Goal: Information Seeking & Learning: Learn about a topic

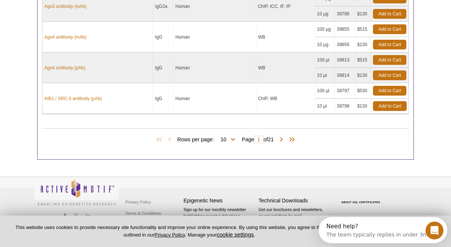
scroll to position [449, 0]
click at [284, 139] on span at bounding box center [282, 140] width 8 height 8
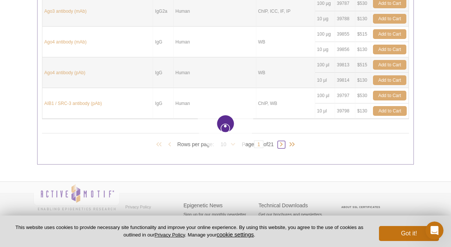
scroll to position [445, 0]
type input "2"
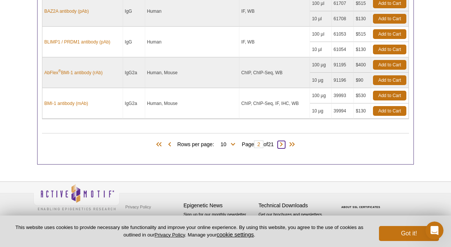
click at [285, 145] on span at bounding box center [282, 145] width 8 height 8
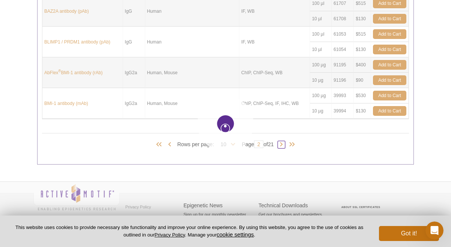
type input "3"
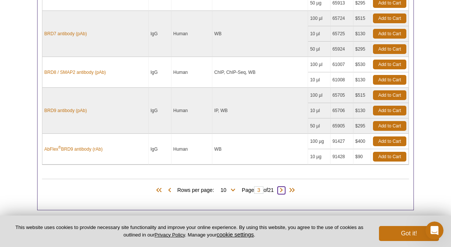
click at [283, 191] on span at bounding box center [282, 191] width 8 height 8
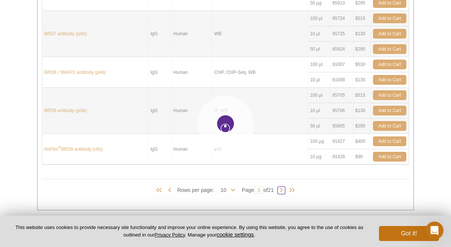
type input "4"
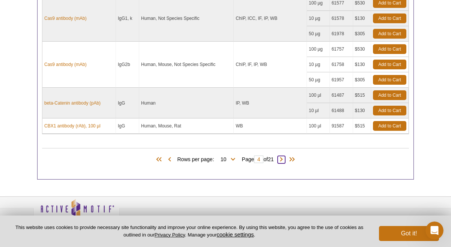
click at [285, 158] on span at bounding box center [282, 160] width 8 height 8
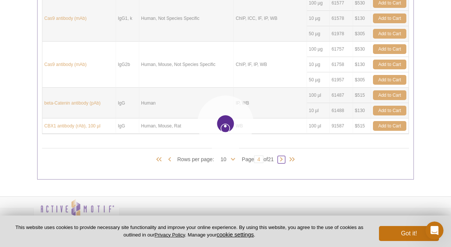
type input "5"
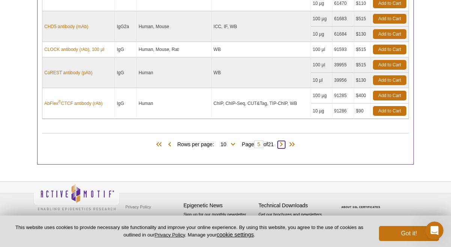
click at [283, 144] on span at bounding box center [282, 145] width 8 height 8
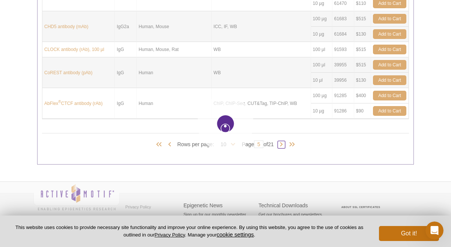
type input "6"
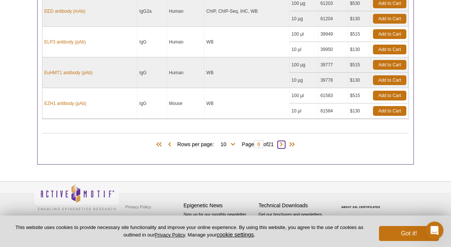
click at [283, 145] on span at bounding box center [282, 145] width 8 height 8
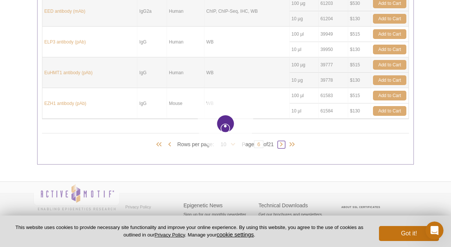
type input "7"
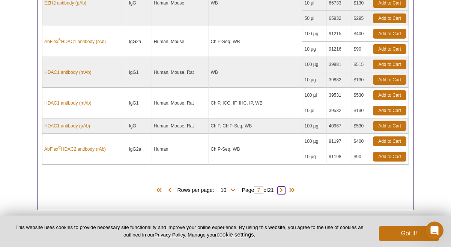
click at [285, 191] on span at bounding box center [282, 191] width 8 height 8
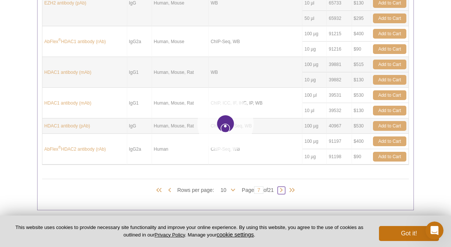
type input "8"
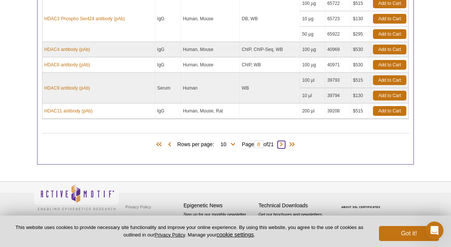
click at [285, 143] on span at bounding box center [282, 145] width 8 height 8
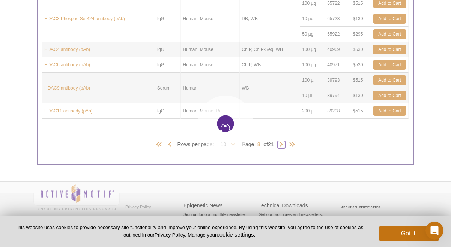
type input "9"
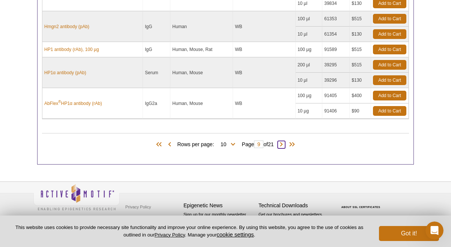
scroll to position [445, 0]
click at [284, 143] on span at bounding box center [282, 145] width 8 height 8
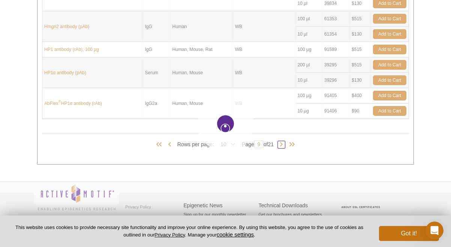
type input "10"
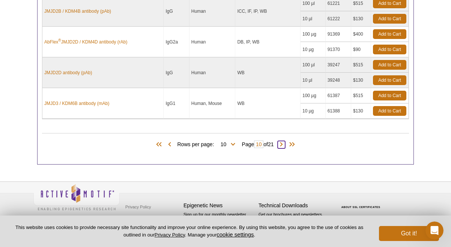
click at [285, 145] on span at bounding box center [282, 145] width 8 height 8
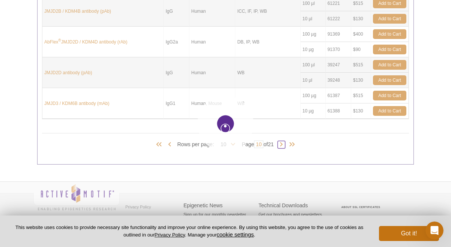
type input "11"
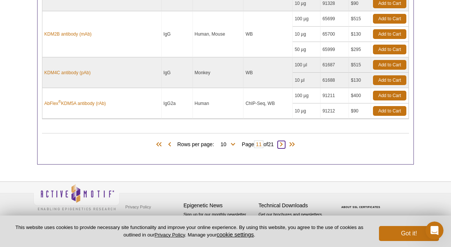
click at [284, 145] on span at bounding box center [282, 145] width 8 height 8
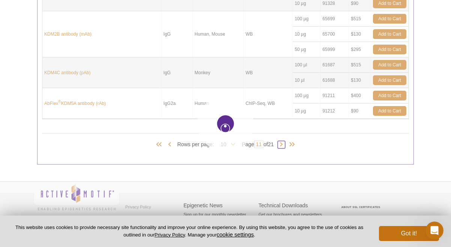
type input "12"
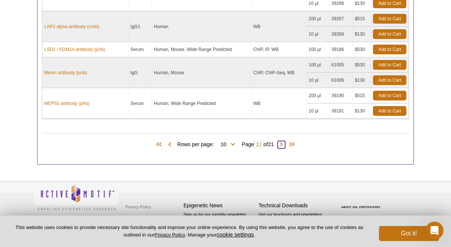
click at [284, 145] on span at bounding box center [282, 145] width 8 height 8
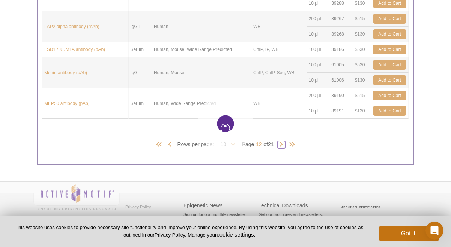
type input "13"
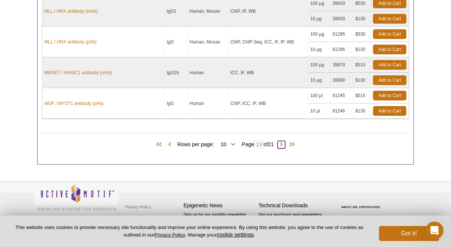
click at [284, 145] on span at bounding box center [282, 145] width 8 height 8
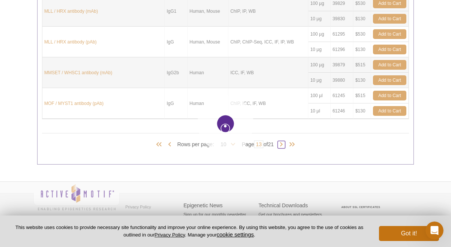
type input "14"
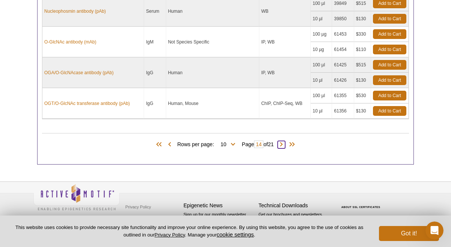
scroll to position [430, 0]
click at [284, 145] on span at bounding box center [282, 145] width 8 height 8
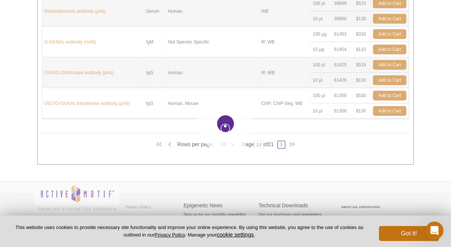
type input "15"
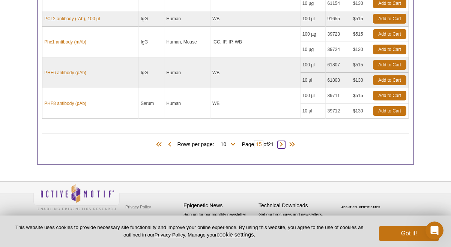
scroll to position [414, 0]
click at [284, 145] on span at bounding box center [282, 145] width 8 height 8
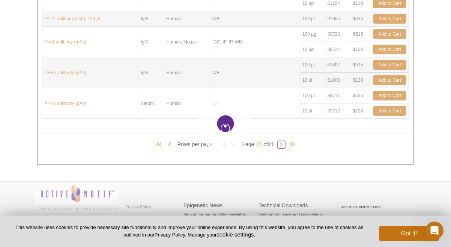
type input "16"
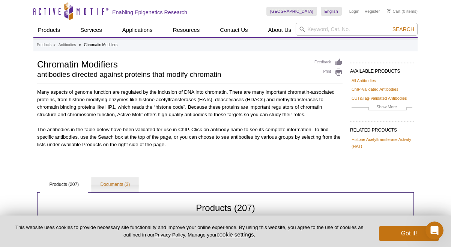
scroll to position [0, 0]
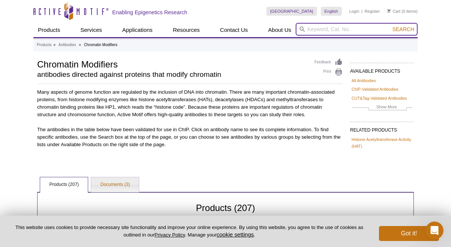
click at [337, 32] on input "search" at bounding box center [357, 29] width 122 height 13
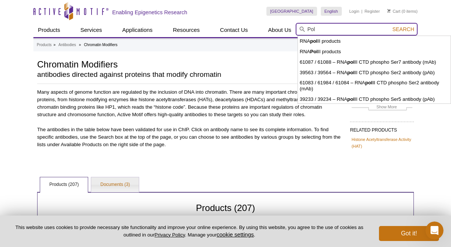
type input "Pol"
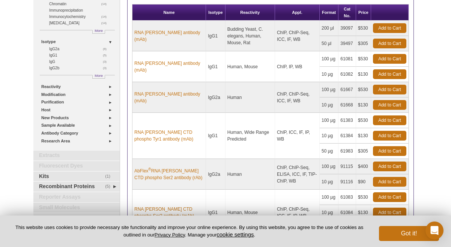
scroll to position [106, 0]
click at [157, 96] on link "RNA [PERSON_NAME] antibody (mAb)" at bounding box center [168, 98] width 69 height 14
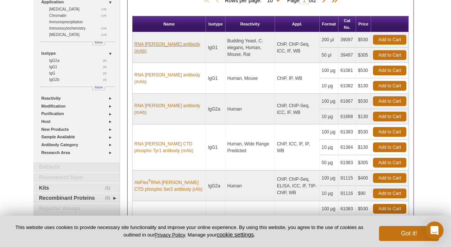
scroll to position [90, 0]
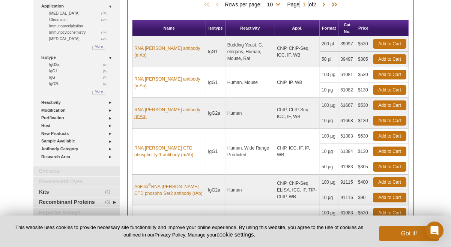
click at [165, 115] on link "RNA [PERSON_NAME] antibody (mAb)" at bounding box center [168, 114] width 69 height 14
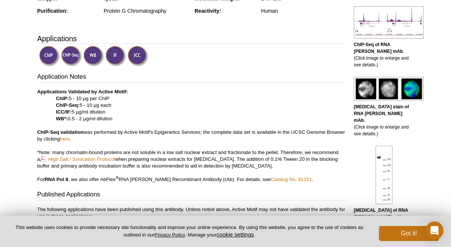
scroll to position [231, 0]
